Goal: Communication & Community: Share content

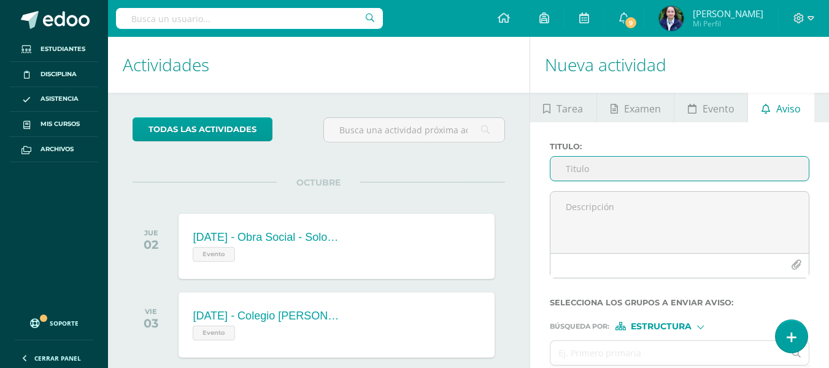
click at [584, 172] on input "Titulo :" at bounding box center [680, 169] width 258 height 24
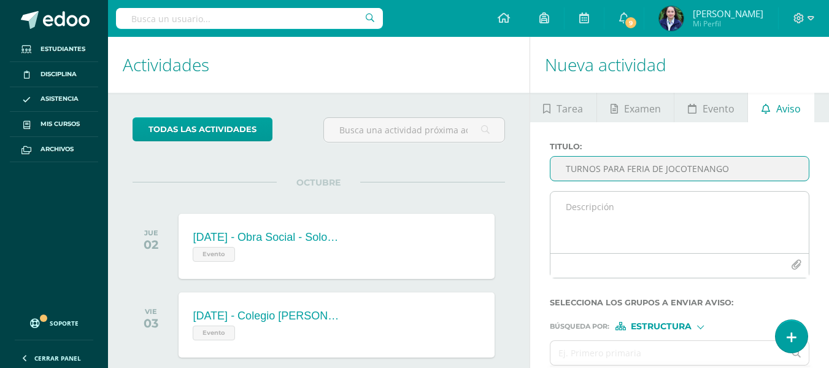
type input "TURNOS PARA FERIA DE JOCOTENANGO"
click at [576, 212] on textarea at bounding box center [680, 222] width 258 height 61
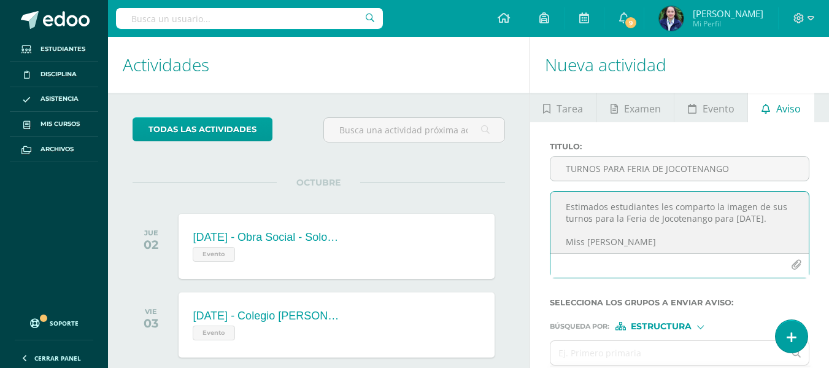
scroll to position [6, 0]
type textarea "Estimados estudiantes, les comparto la imagen de sus turnos para la Feria de Jo…"
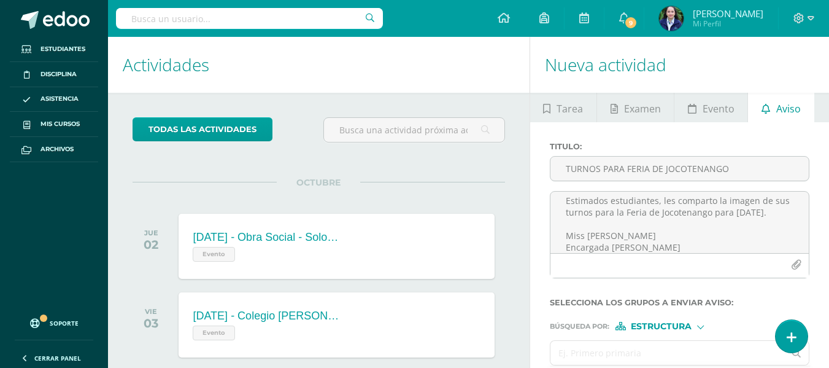
click at [622, 350] on input "text" at bounding box center [668, 353] width 235 height 24
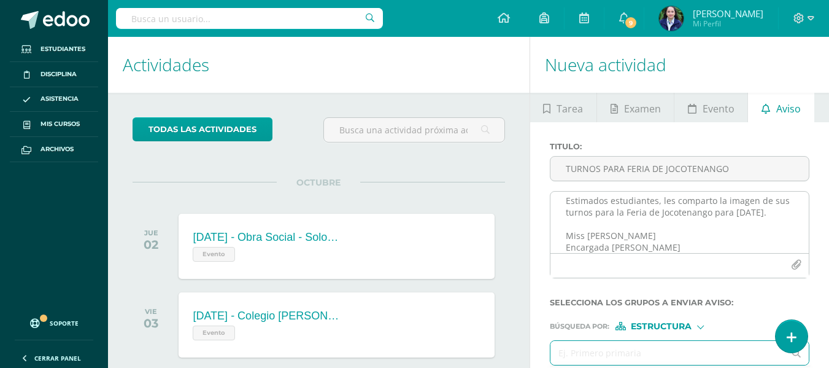
click at [797, 263] on icon "button" at bounding box center [796, 265] width 10 height 10
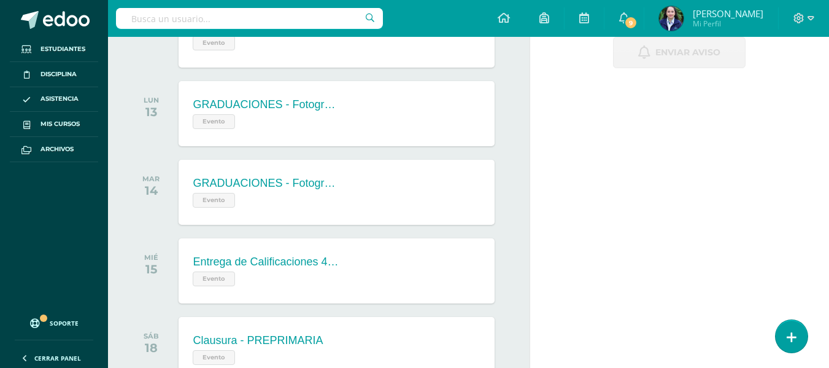
scroll to position [246, 0]
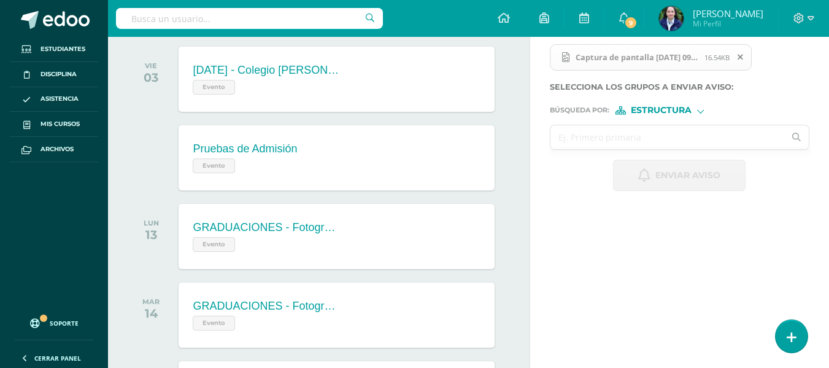
click at [601, 136] on input "text" at bounding box center [668, 137] width 235 height 24
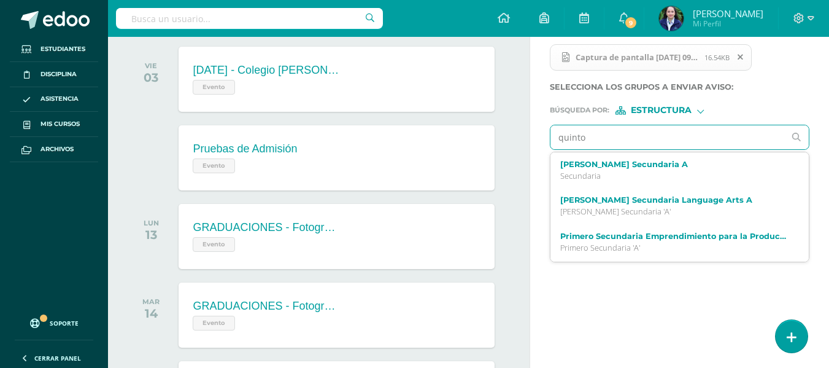
type input "quinto"
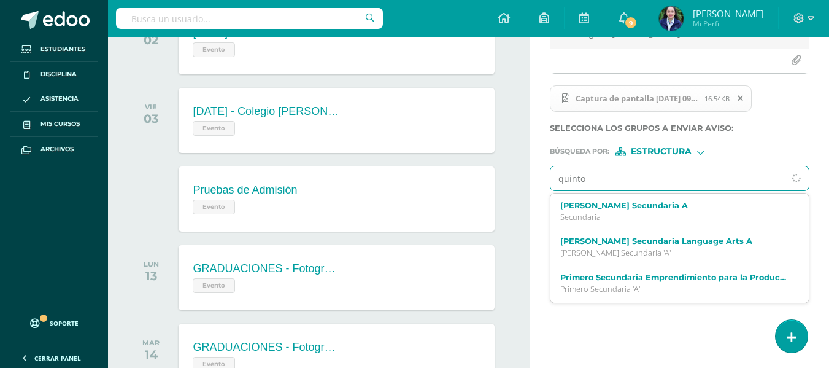
scroll to position [184, 0]
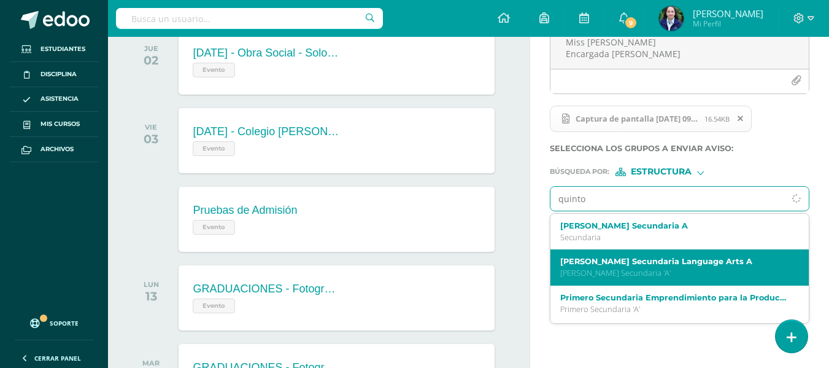
click at [614, 265] on label "[PERSON_NAME] Secundaria Language Arts A" at bounding box center [675, 261] width 230 height 9
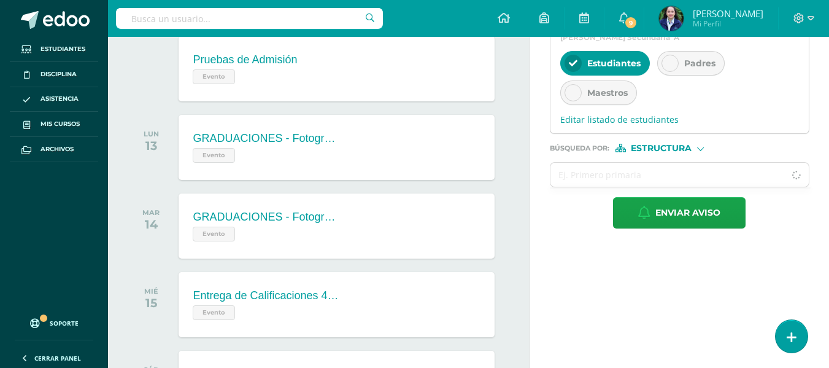
scroll to position [430, 0]
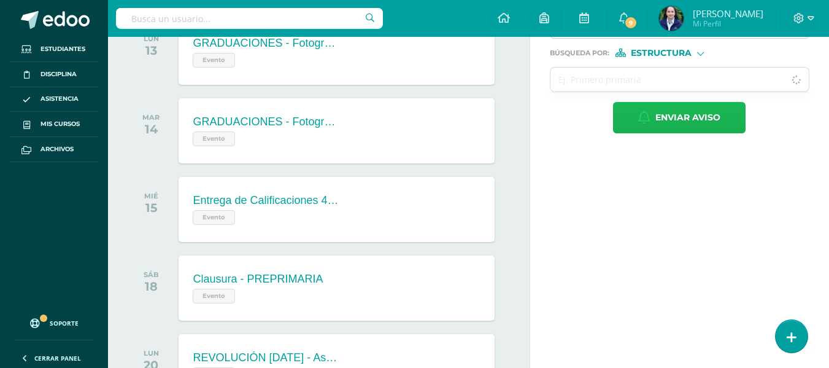
click at [630, 111] on button "Enviar aviso" at bounding box center [679, 117] width 133 height 31
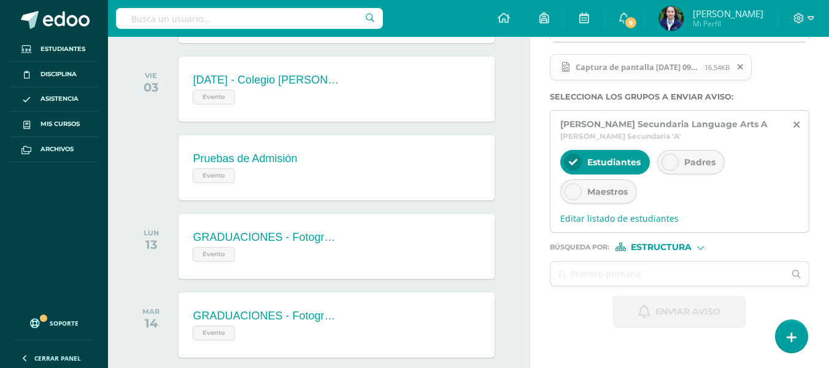
scroll to position [184, 0]
